Goal: Find specific page/section: Find specific page/section

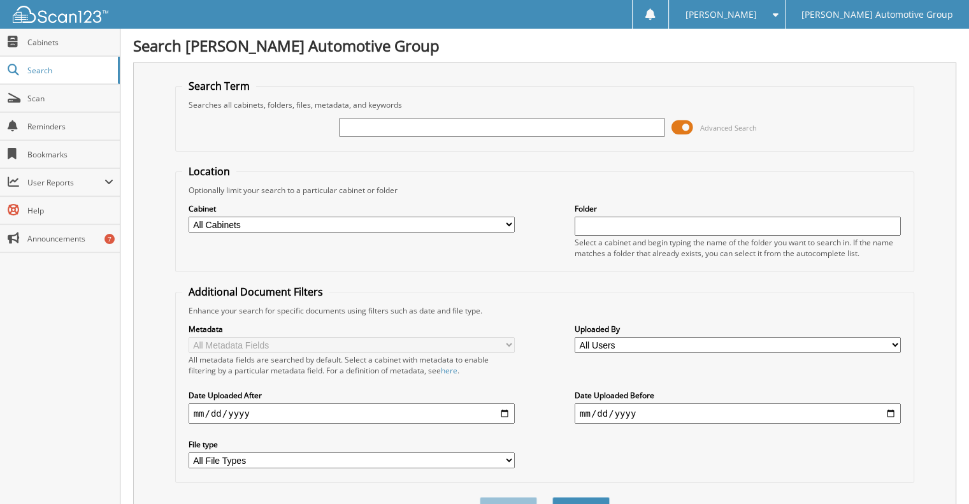
click at [384, 126] on input "text" at bounding box center [502, 127] width 326 height 19
type input "Logan Anderson"
click at [552, 497] on button "Search" at bounding box center [580, 509] width 57 height 24
type input "0Logan Anderson"
click at [64, 42] on span "Cabinets" at bounding box center [70, 42] width 86 height 11
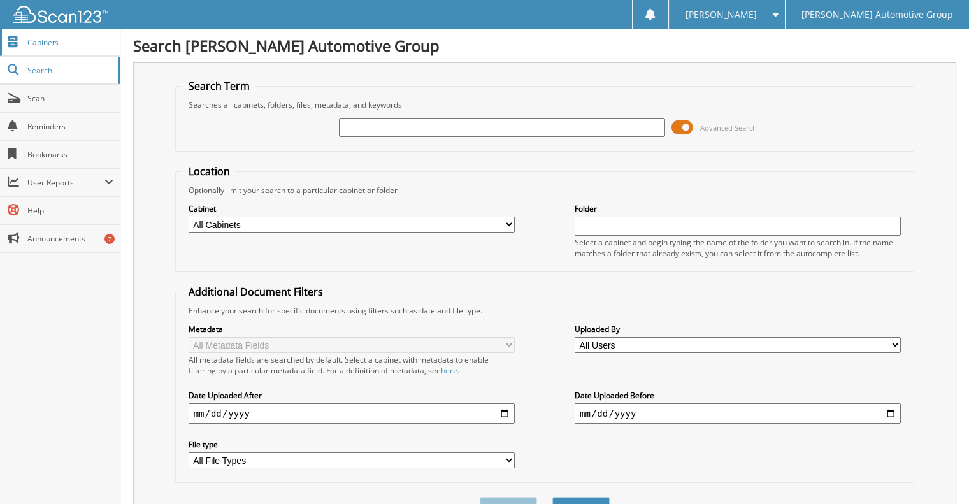
click at [45, 50] on link "Cabinets" at bounding box center [60, 42] width 120 height 27
